Goal: Entertainment & Leisure: Consume media (video, audio)

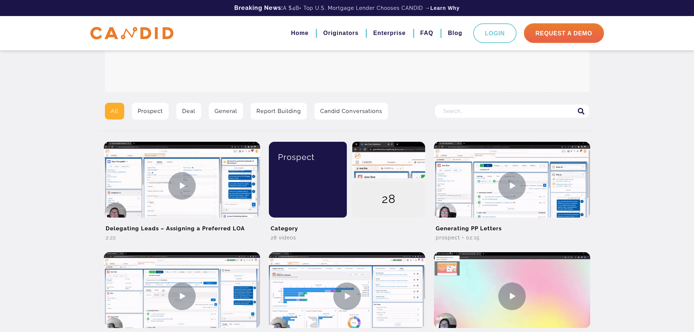
scroll to position [121, 0]
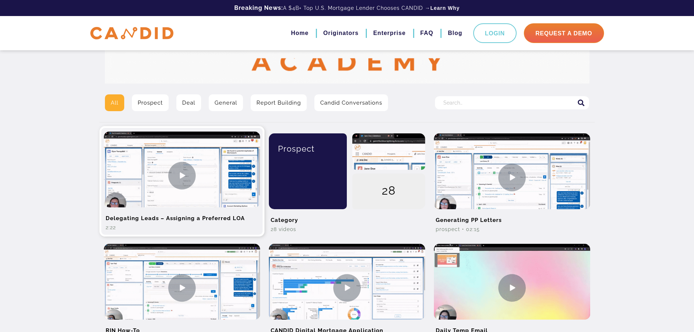
click at [178, 180] on img at bounding box center [182, 175] width 156 height 88
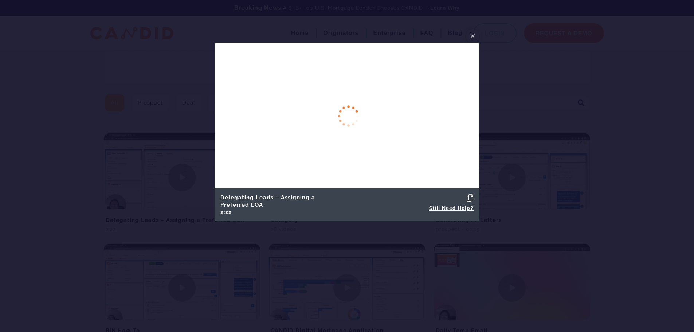
click at [474, 36] on span "×" at bounding box center [472, 35] width 6 height 11
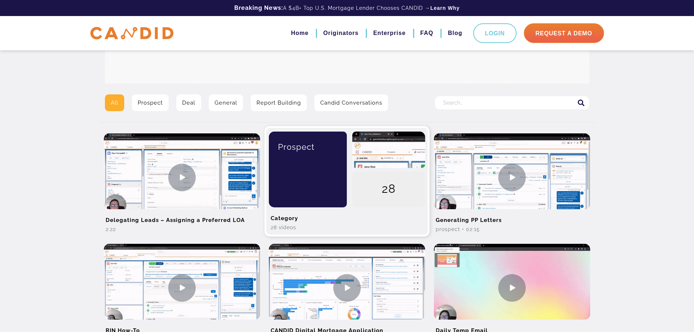
click at [336, 162] on div "Prospect" at bounding box center [307, 146] width 67 height 31
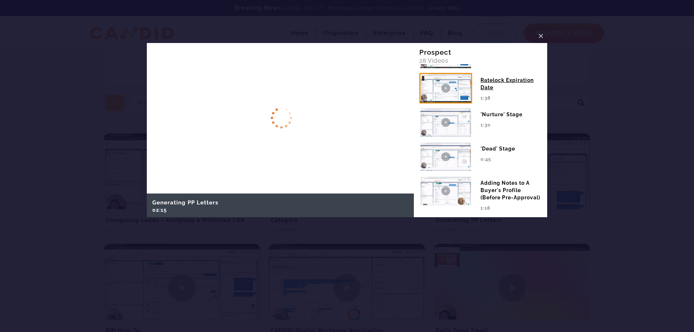
scroll to position [316, 0]
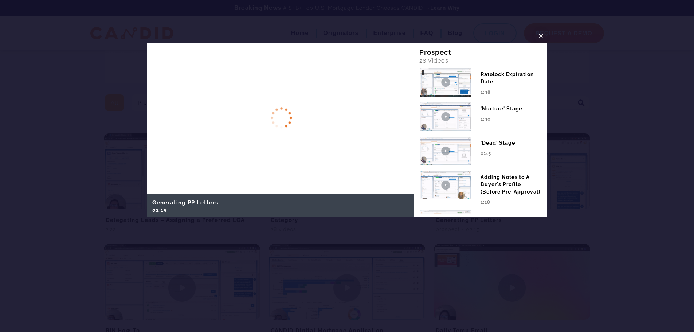
click at [463, 125] on img at bounding box center [445, 116] width 53 height 31
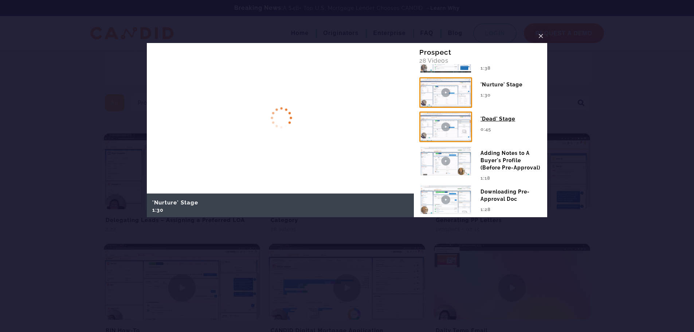
scroll to position [364, 0]
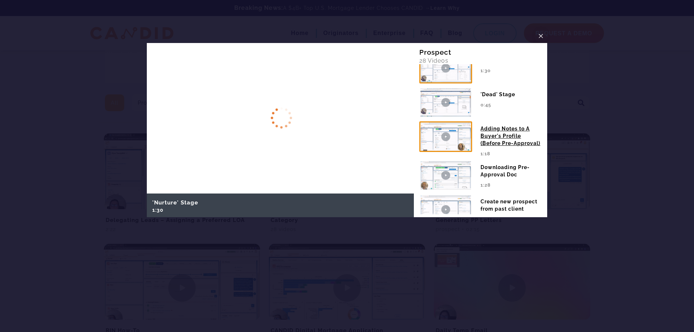
click at [496, 133] on div "Adding Notes to A Buyer's Profile (Before Pre-Approval)" at bounding box center [510, 133] width 61 height 25
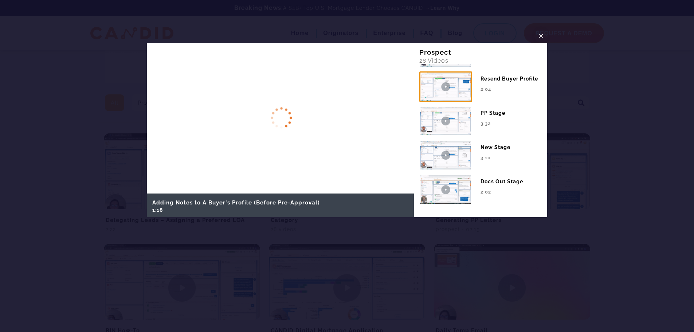
scroll to position [857, 0]
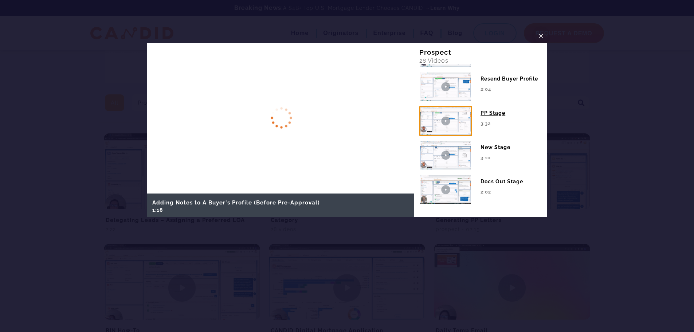
click at [499, 117] on div "3:32" at bounding box center [510, 123] width 61 height 13
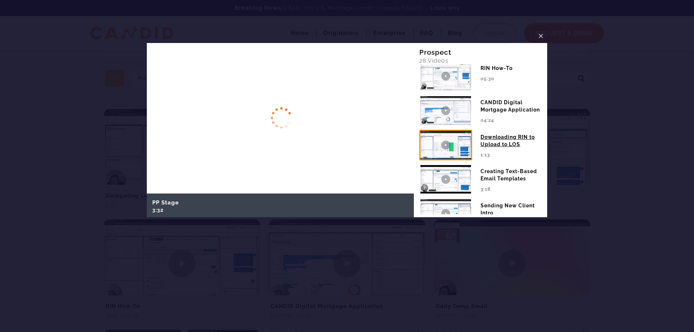
scroll to position [0, 0]
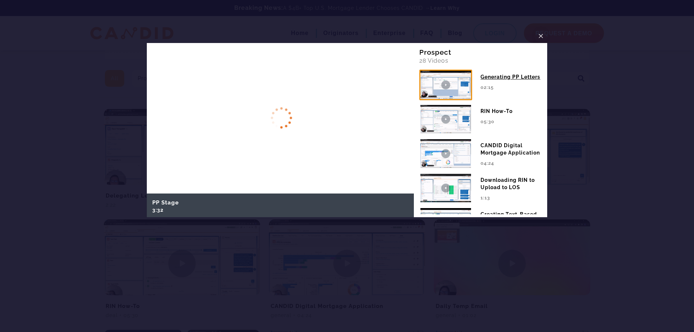
click at [480, 78] on div "Generating PP Letters" at bounding box center [510, 75] width 61 height 11
click at [538, 35] on span "×" at bounding box center [541, 35] width 6 height 11
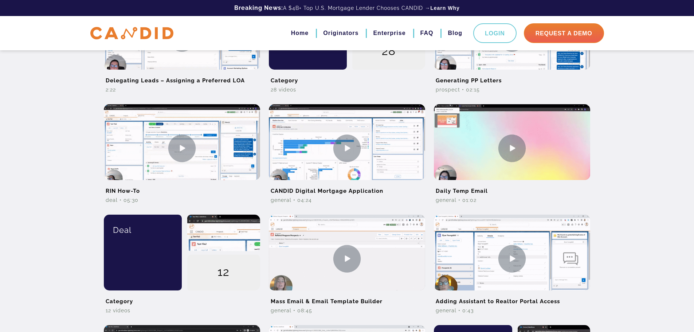
scroll to position [267, 0]
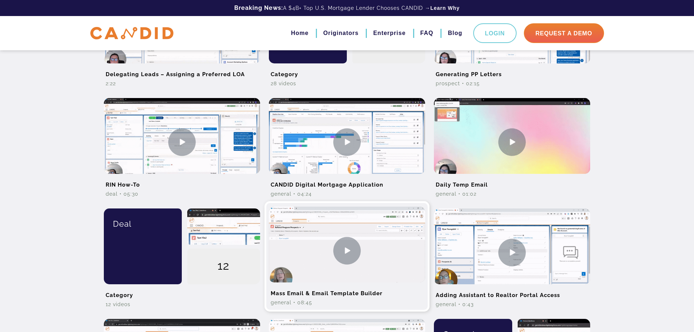
click at [349, 245] on img at bounding box center [347, 251] width 156 height 88
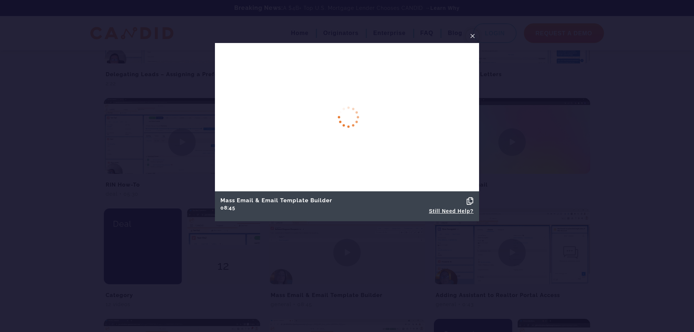
click at [475, 33] on span "×" at bounding box center [472, 35] width 6 height 11
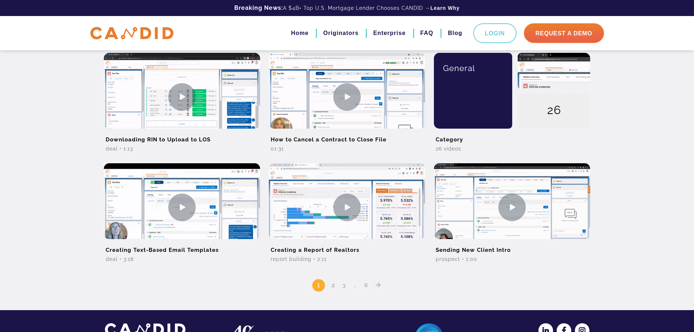
scroll to position [534, 0]
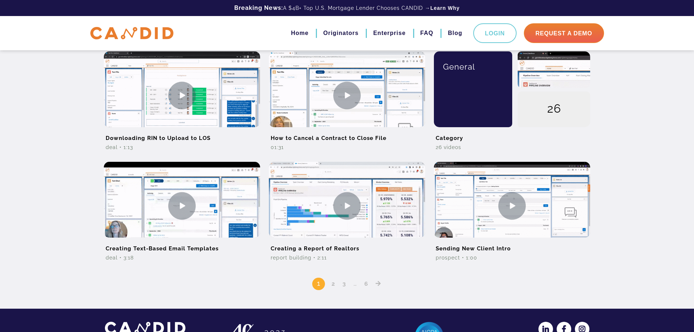
click at [330, 285] on link "2" at bounding box center [333, 283] width 9 height 7
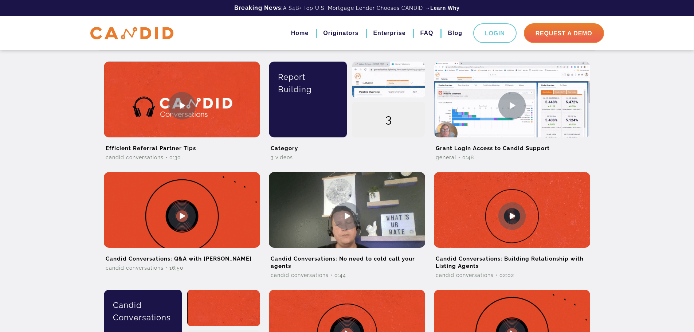
scroll to position [194, 0]
